Goal: Register for event/course

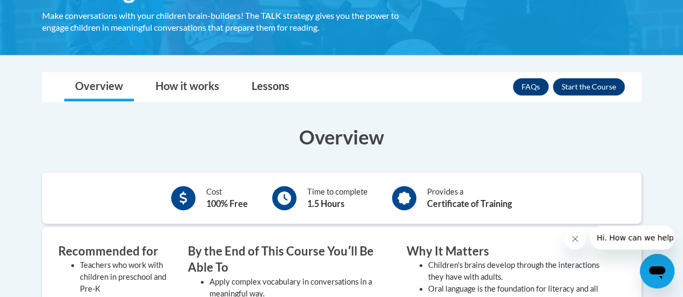
scroll to position [270, 0]
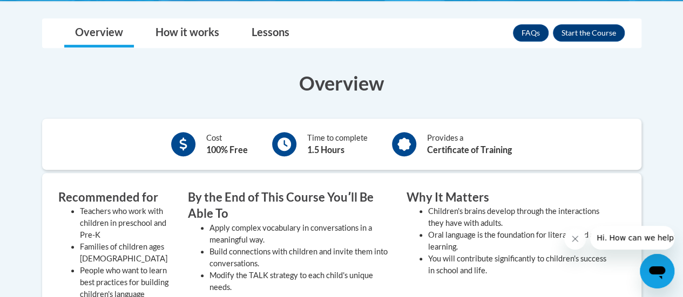
click at [592, 21] on div "FAQs Enroll" at bounding box center [569, 33] width 112 height 28
click at [592, 30] on button "Enroll" at bounding box center [589, 32] width 72 height 17
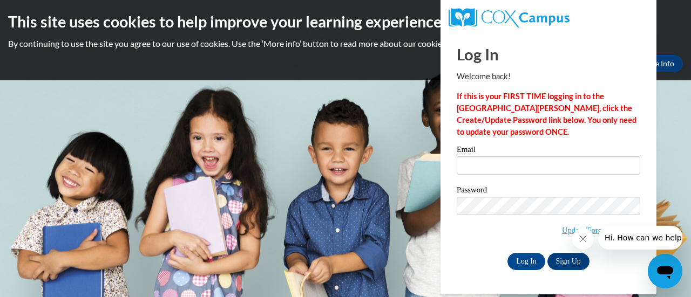
click at [581, 236] on icon "Close message from company" at bounding box center [582, 239] width 9 height 9
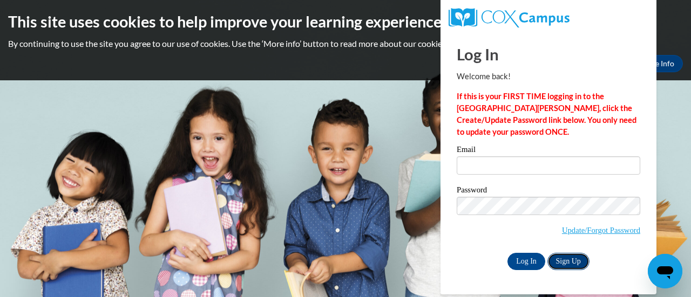
click at [578, 259] on link "Sign Up" at bounding box center [568, 261] width 42 height 17
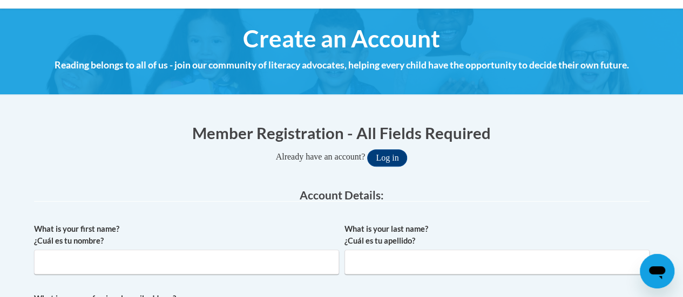
scroll to position [216, 0]
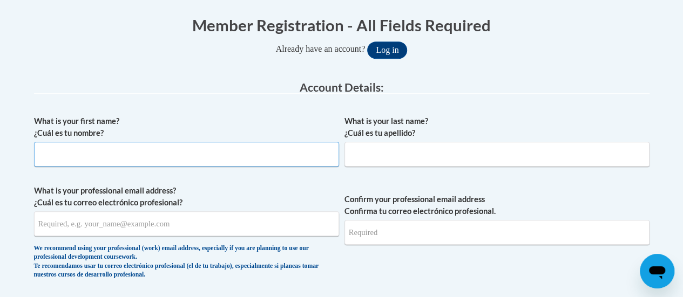
click at [171, 146] on input "What is your first name? ¿Cuál es tu nombre?" at bounding box center [186, 154] width 305 height 25
type input "Katelynn"
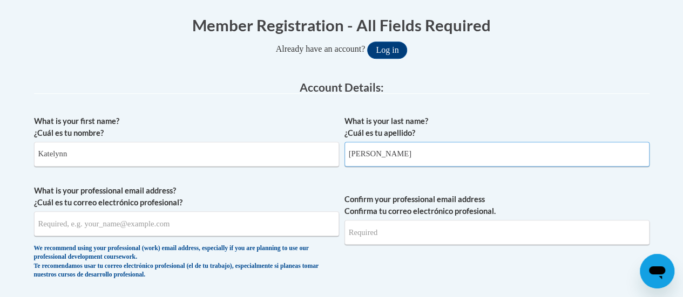
type input "Dowden"
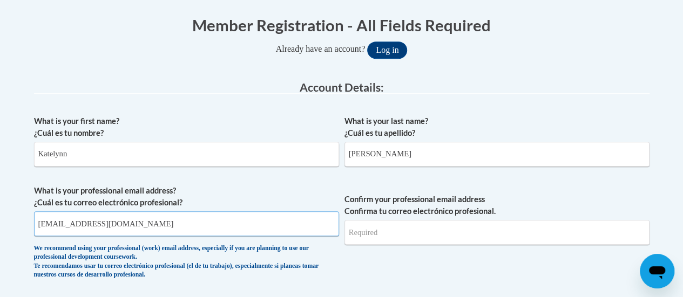
type input "kadowde@sunprairieschools.org"
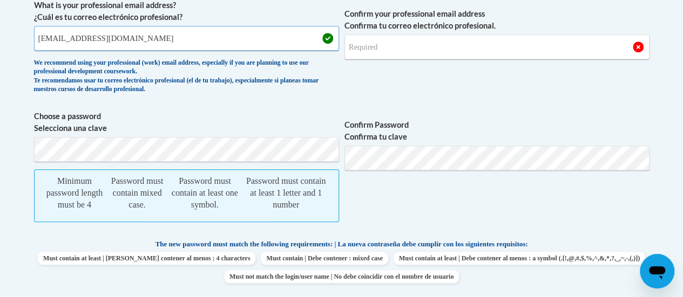
drag, startPoint x: 166, startPoint y: 40, endPoint x: 11, endPoint y: 41, distance: 155.0
click at [11, 41] on body "This site uses cookies to help improve your learning experience. By continuing …" at bounding box center [341, 288] width 683 height 1381
click at [407, 44] on input "Confirm your professional email address Confirma tu correo electrónico profesio…" at bounding box center [496, 47] width 305 height 25
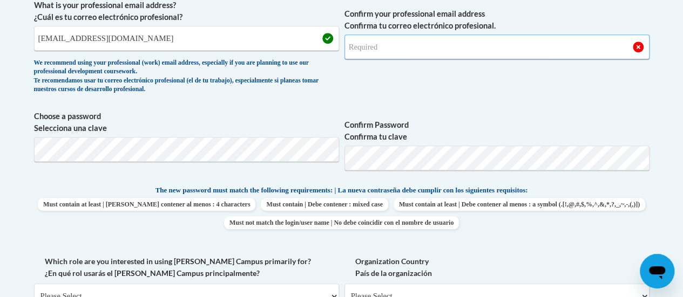
click at [383, 48] on input "Confirm your professional email address Confirma tu correo electrónico profesio…" at bounding box center [496, 47] width 305 height 25
click at [368, 50] on input "Confirm your professional email address Confirma tu correo electrónico profesio…" at bounding box center [496, 47] width 305 height 25
type input "kadowde@sunprairieschools.org"
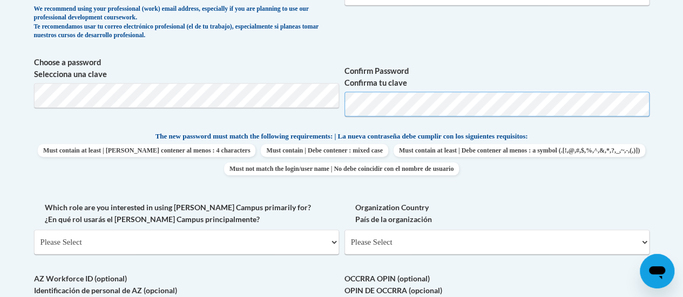
scroll to position [564, 0]
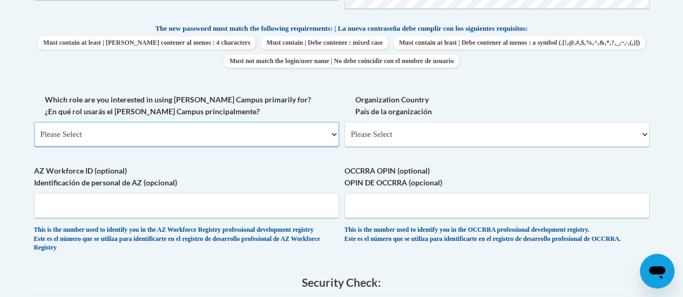
click at [139, 142] on select "Please Select College/University | Colegio/Universidad Community/Nonprofit Part…" at bounding box center [186, 134] width 305 height 25
select select "fbf2d438-af2f-41f8-98f1-81c410e29de3"
click at [34, 122] on select "Please Select College/University | Colegio/Universidad Community/Nonprofit Part…" at bounding box center [186, 134] width 305 height 25
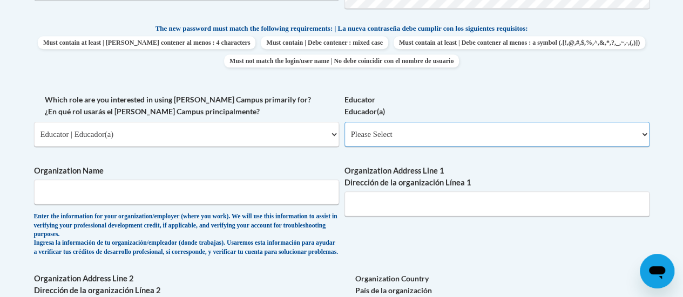
click at [444, 134] on select "Please Select Early Learning/Daycare Teacher/Family Home Care Provider | Maestr…" at bounding box center [496, 134] width 305 height 25
select select "5e2af403-4f2c-4e49-a02f-103e55d7b75b"
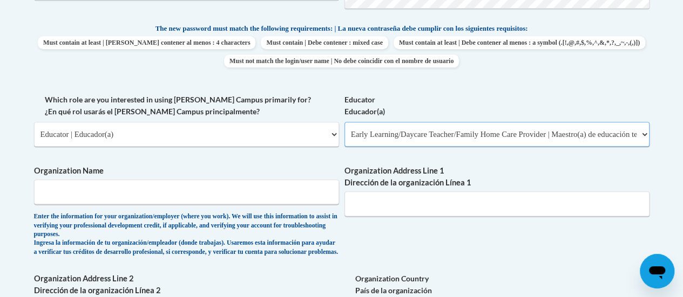
click at [344, 122] on select "Please Select Early Learning/Daycare Teacher/Family Home Care Provider | Maestr…" at bounding box center [496, 134] width 305 height 25
click at [131, 191] on input "Organization Name" at bounding box center [186, 192] width 305 height 25
type input "SPASD"
click at [239, 163] on div "What is your first name? ¿Cuál es tu nombre? Katelynn What is your last name? ¿…" at bounding box center [342, 102] width 616 height 681
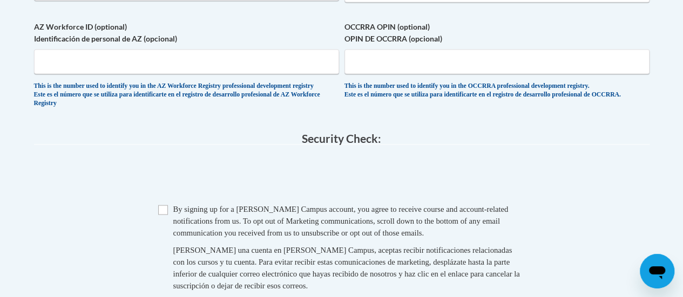
scroll to position [996, 0]
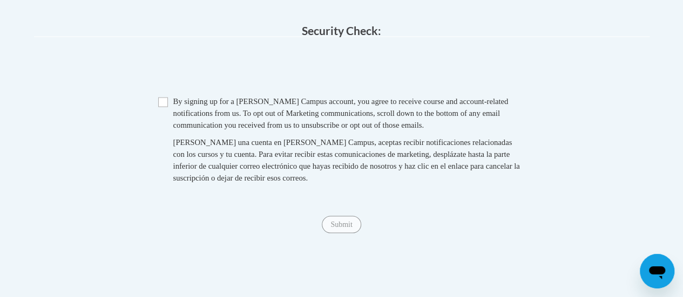
click at [208, 124] on div "By signing up for a Cox Campus account, you agree to receive course and account…" at bounding box center [349, 113] width 352 height 36
click at [177, 118] on span "By signing up for a Cox Campus account, you agree to receive course and account…" at bounding box center [340, 113] width 335 height 32
click at [163, 107] on input "Checkbox" at bounding box center [163, 102] width 10 height 10
checkbox input "true"
click at [343, 233] on input "Submit" at bounding box center [341, 224] width 39 height 17
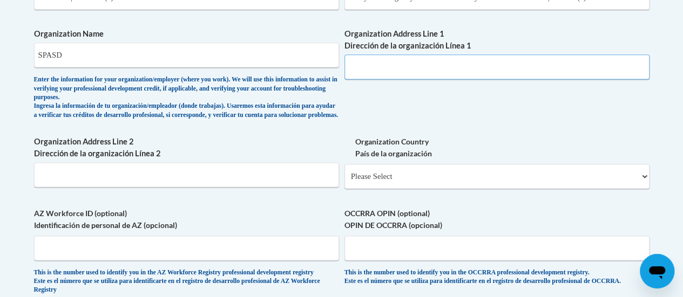
scroll to position [647, 0]
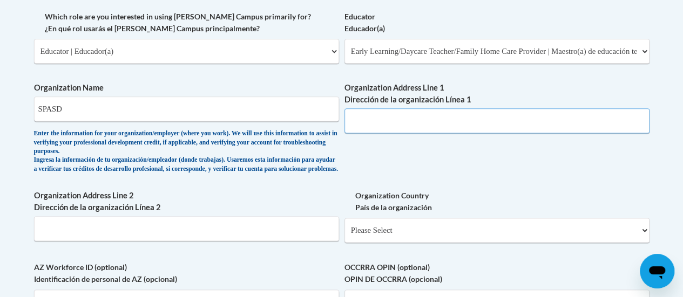
click at [406, 121] on input "Organization Address Line 1 Dirección de la organización Línea 1" at bounding box center [496, 121] width 305 height 25
click at [375, 121] on input "Organization Address Line 1 Dirección de la organización Línea 1" at bounding box center [496, 121] width 305 height 25
type input "501 S. Bird Street"
click at [442, 184] on div "What is your first name? ¿Cuál es tu nombre? Katelynn What is your last name? ¿…" at bounding box center [342, 19] width 616 height 681
click at [445, 242] on select "Please Select United States | Estados Unidos Outside of the United States | Fue…" at bounding box center [496, 230] width 305 height 25
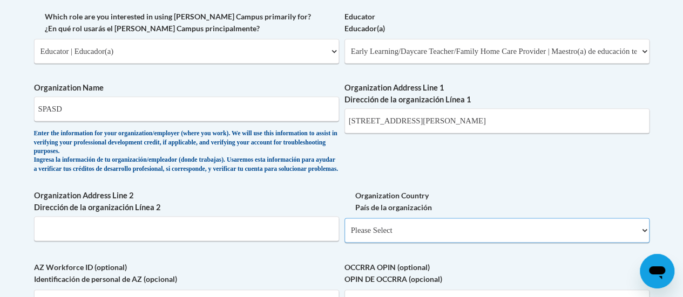
select select "ad49bcad-a171-4b2e-b99c-48b446064914"
click at [344, 226] on select "Please Select United States | Estados Unidos Outside of the United States | Fue…" at bounding box center [496, 230] width 305 height 25
select select
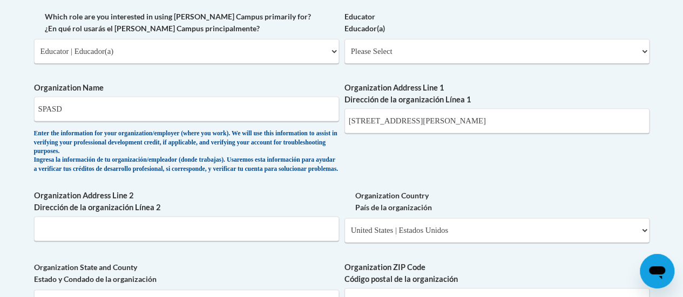
click at [471, 150] on div "What is your first name? ¿Cuál es tu nombre? Katelynn What is your last name? ¿…" at bounding box center [342, 79] width 616 height 801
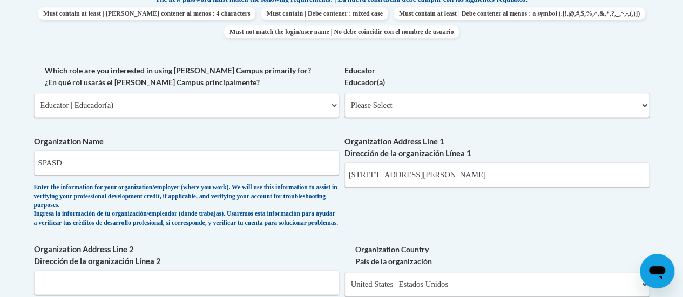
scroll to position [755, 0]
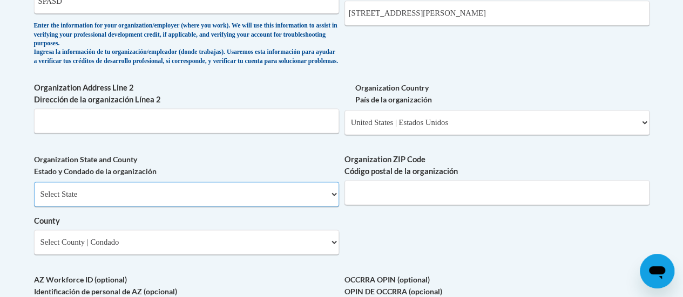
click at [89, 202] on select "Select State Alabama Alaska Arizona Arkansas California Colorado Connecticut De…" at bounding box center [186, 194] width 305 height 25
select select "Wisconsin"
click at [34, 190] on select "Select State Alabama Alaska Arizona Arkansas California Colorado Connecticut De…" at bounding box center [186, 194] width 305 height 25
click at [147, 251] on select "Select County Adams Ashland Barron Bayfield Brown Buffalo Burnett Calumet Chipp…" at bounding box center [186, 242] width 305 height 25
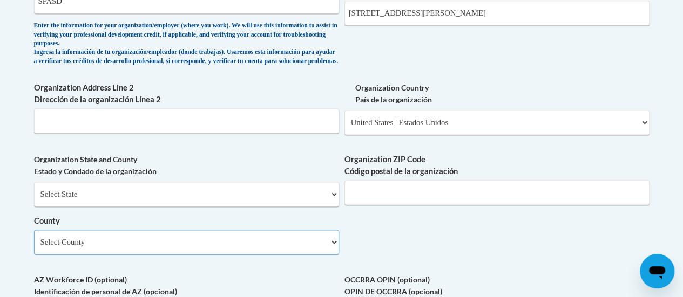
select select "Dane"
click at [34, 238] on select "Select County Adams Ashland Barron Bayfield Brown Buffalo Burnett Calumet Chipp…" at bounding box center [186, 242] width 305 height 25
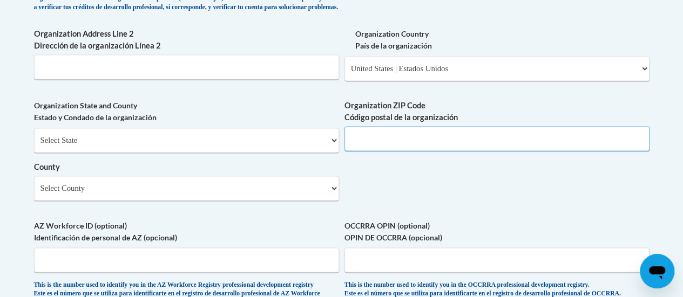
click at [392, 149] on input "Organization ZIP Code Código postal de la organización" at bounding box center [496, 138] width 305 height 25
type input "53590"
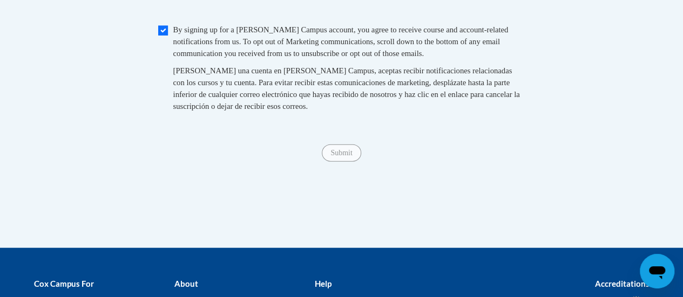
scroll to position [863, 0]
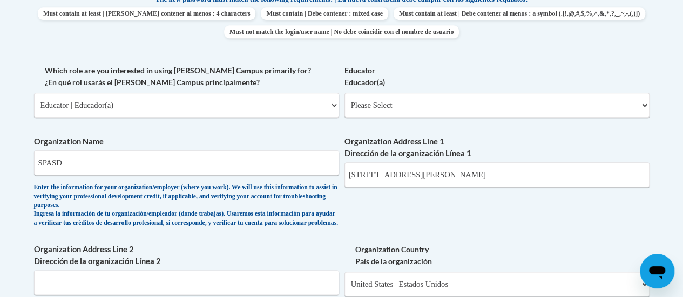
scroll to position [701, 0]
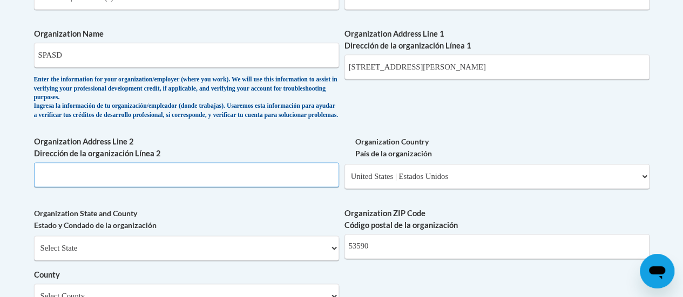
click at [131, 187] on input "Organization Address Line 2 Dirección de la organización Línea 2" at bounding box center [186, 175] width 305 height 25
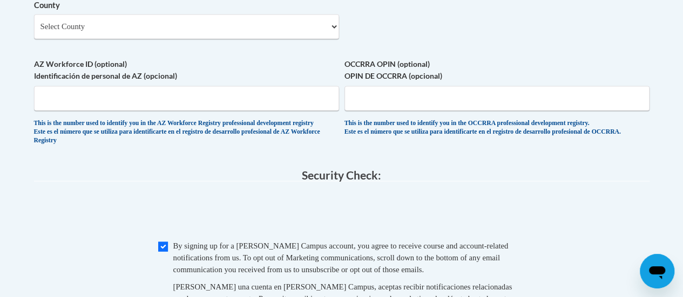
type input "Sun Prairie, WI"
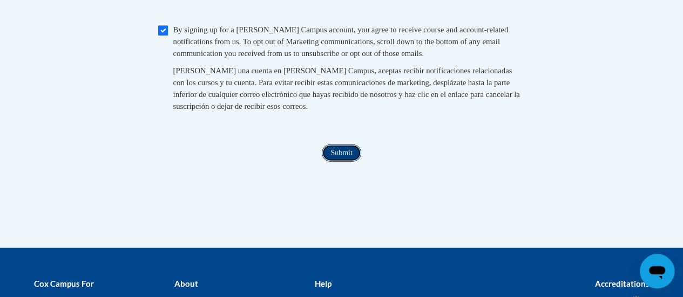
click at [346, 162] on input "Submit" at bounding box center [341, 153] width 39 height 17
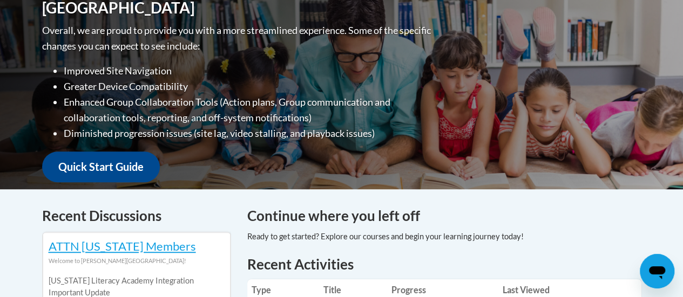
scroll to position [378, 0]
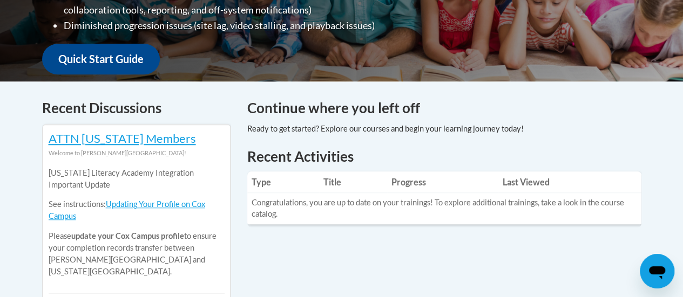
click at [302, 156] on h1 "Recent Activities" at bounding box center [444, 156] width 394 height 19
click at [273, 220] on td "Congratulations, you are up to date on your trainings! To explore additional tr…" at bounding box center [444, 208] width 394 height 31
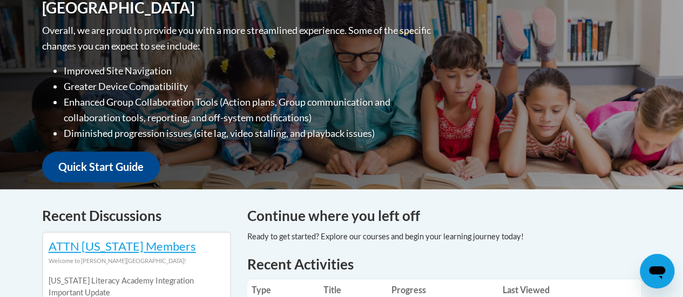
scroll to position [0, 0]
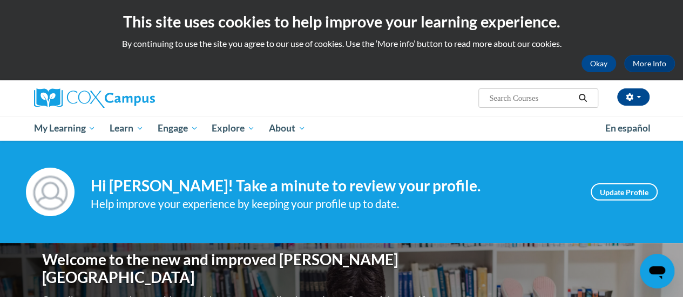
click at [531, 97] on input "Search..." at bounding box center [531, 98] width 86 height 13
click at [525, 92] on input "Search..." at bounding box center [531, 98] width 86 height 13
type input "meaningful conversations"
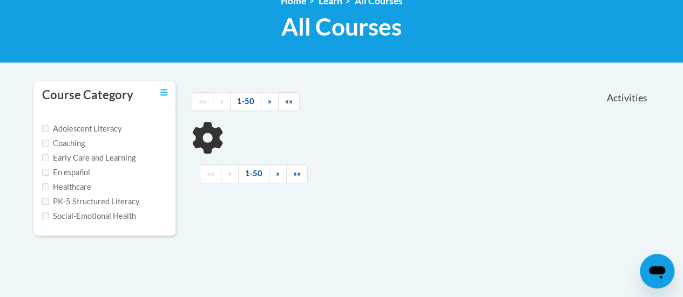
scroll to position [216, 0]
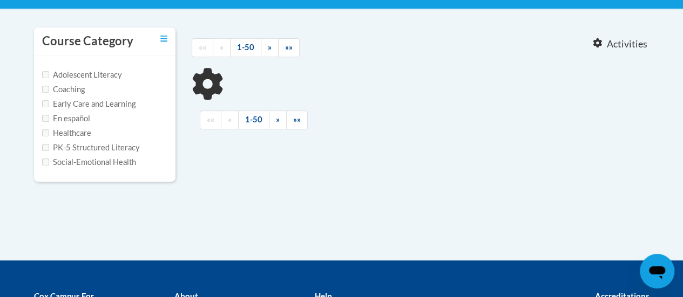
type input "meaningful conversations"
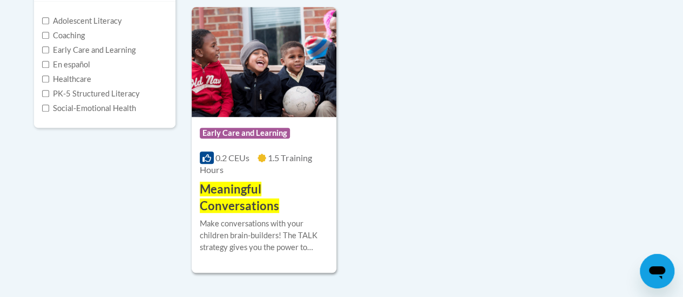
scroll to position [324, 0]
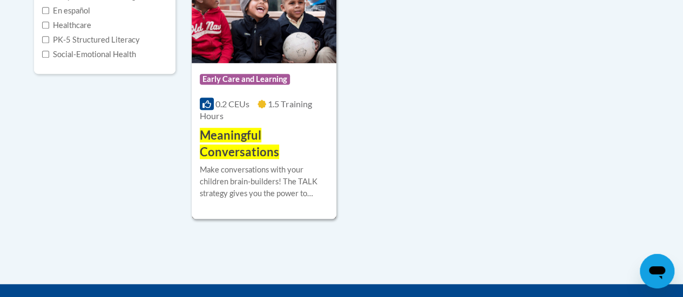
click at [256, 26] on img at bounding box center [264, 8] width 145 height 110
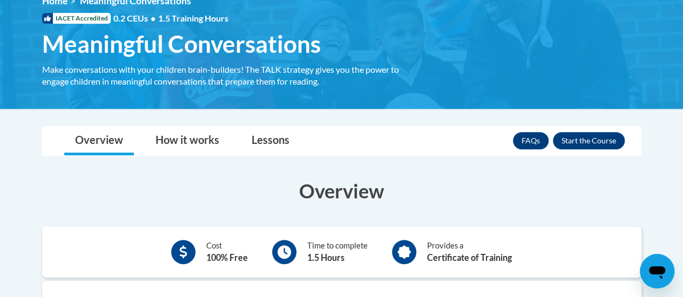
scroll to position [108, 0]
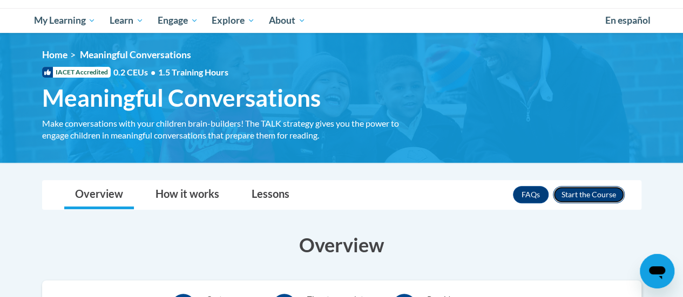
click at [597, 192] on button "Enroll" at bounding box center [589, 194] width 72 height 17
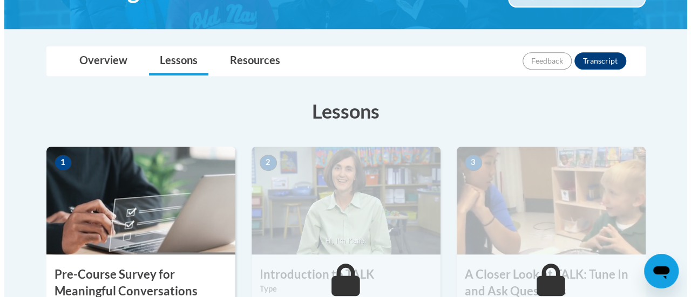
scroll to position [324, 0]
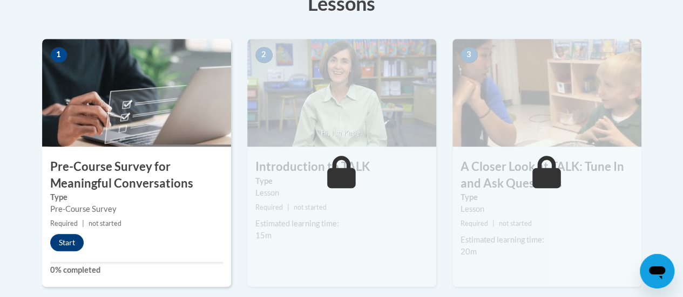
click at [106, 125] on img at bounding box center [136, 93] width 189 height 108
click at [66, 237] on button "Start" at bounding box center [66, 242] width 33 height 17
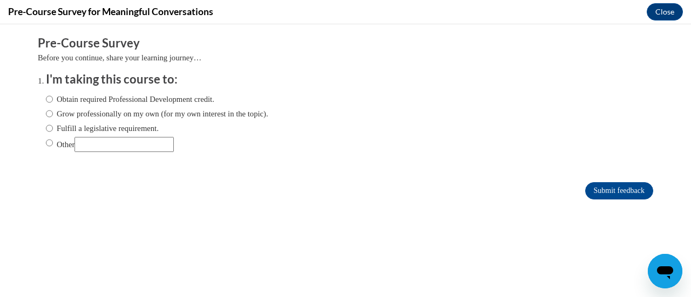
scroll to position [0, 0]
click at [121, 100] on label "Obtain required Professional Development credit." at bounding box center [130, 99] width 168 height 12
click at [53, 100] on input "Obtain required Professional Development credit." at bounding box center [49, 99] width 7 height 12
radio input "true"
click at [602, 190] on input "Submit feedback" at bounding box center [619, 190] width 68 height 17
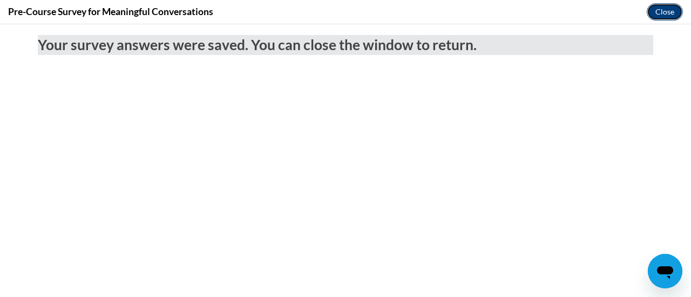
click at [665, 16] on button "Close" at bounding box center [665, 11] width 36 height 17
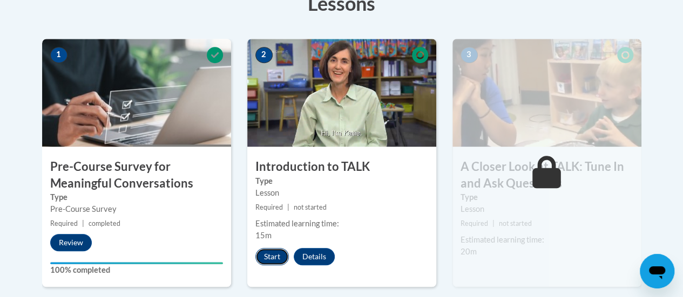
click at [278, 255] on button "Start" at bounding box center [271, 256] width 33 height 17
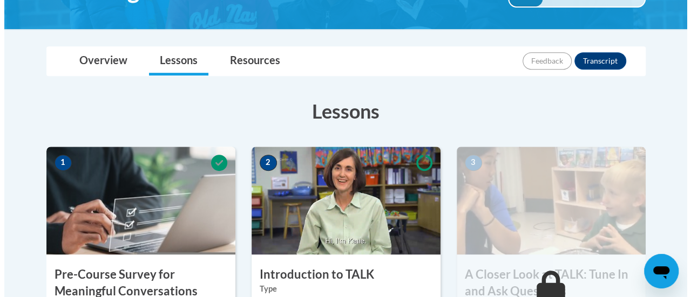
scroll to position [378, 0]
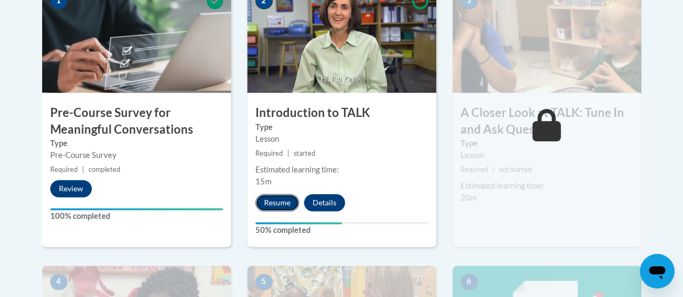
click at [283, 201] on button "Resume" at bounding box center [277, 202] width 44 height 17
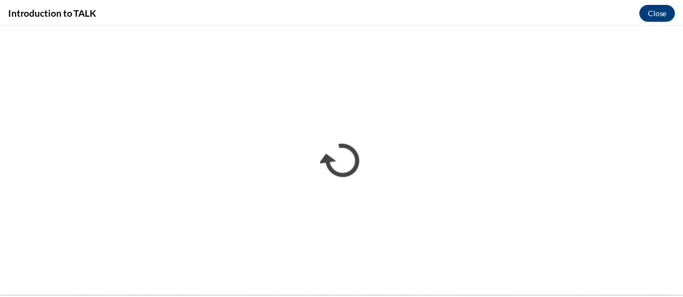
scroll to position [0, 0]
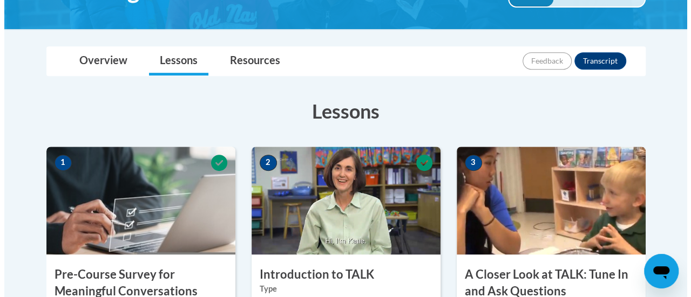
scroll to position [432, 0]
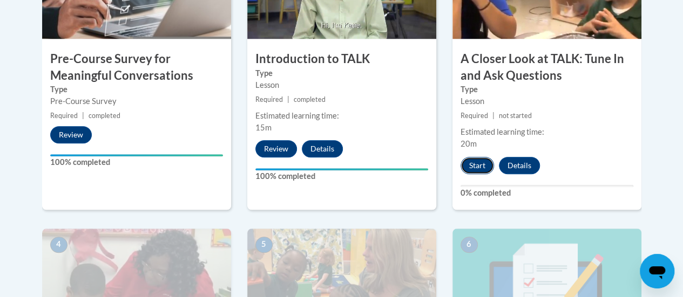
click at [475, 171] on button "Start" at bounding box center [477, 165] width 33 height 17
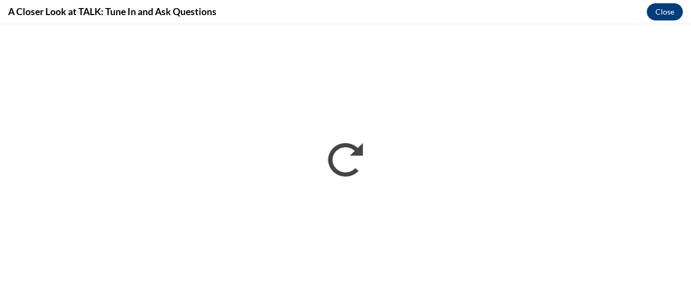
scroll to position [0, 0]
